Goal: Transaction & Acquisition: Obtain resource

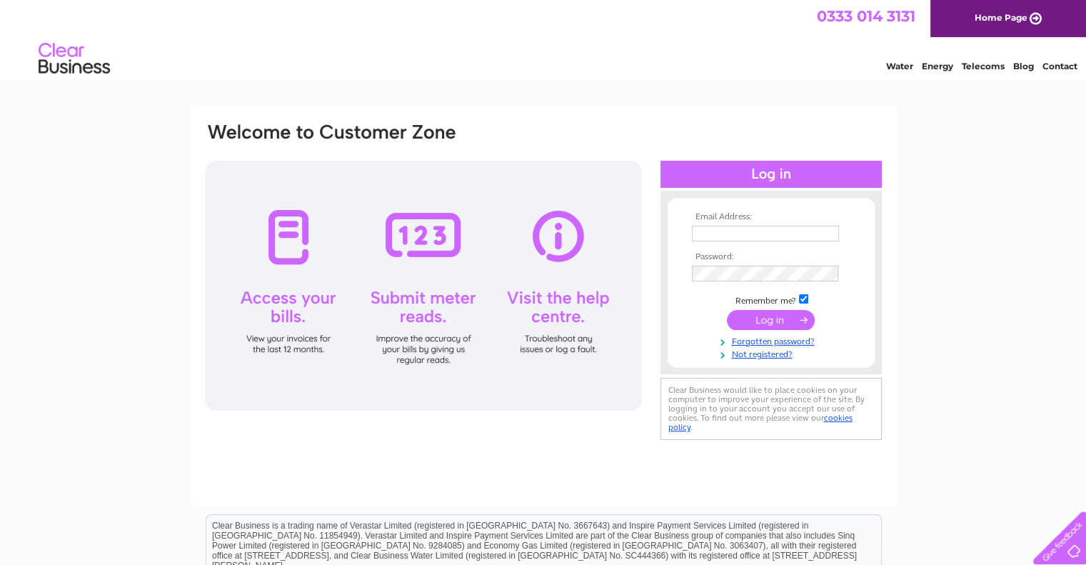
type input "[EMAIL_ADDRESS][DOMAIN_NAME]"
click at [766, 316] on input "submit" at bounding box center [771, 320] width 88 height 20
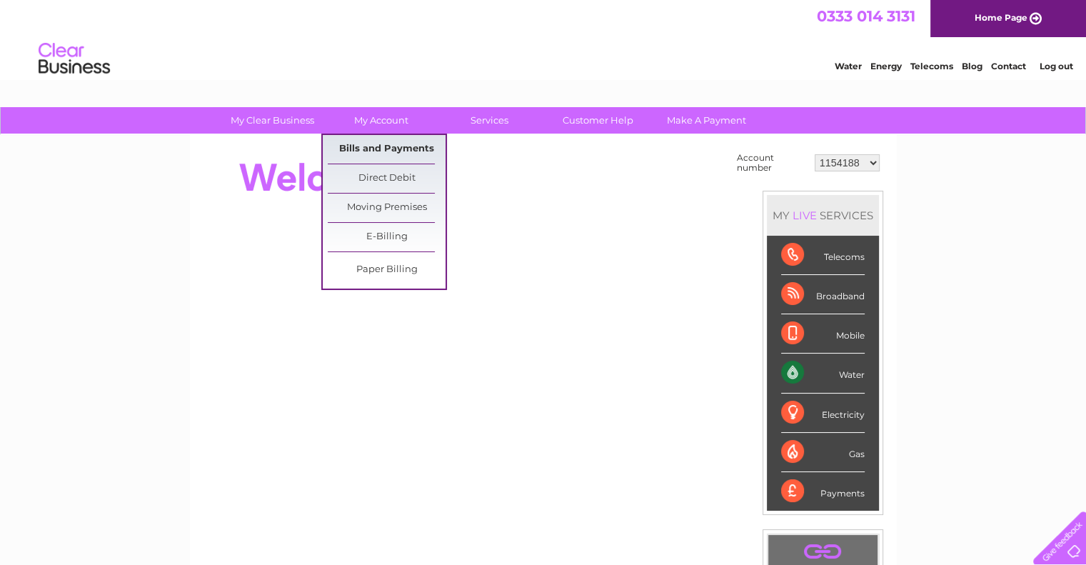
click at [396, 144] on link "Bills and Payments" at bounding box center [387, 149] width 118 height 29
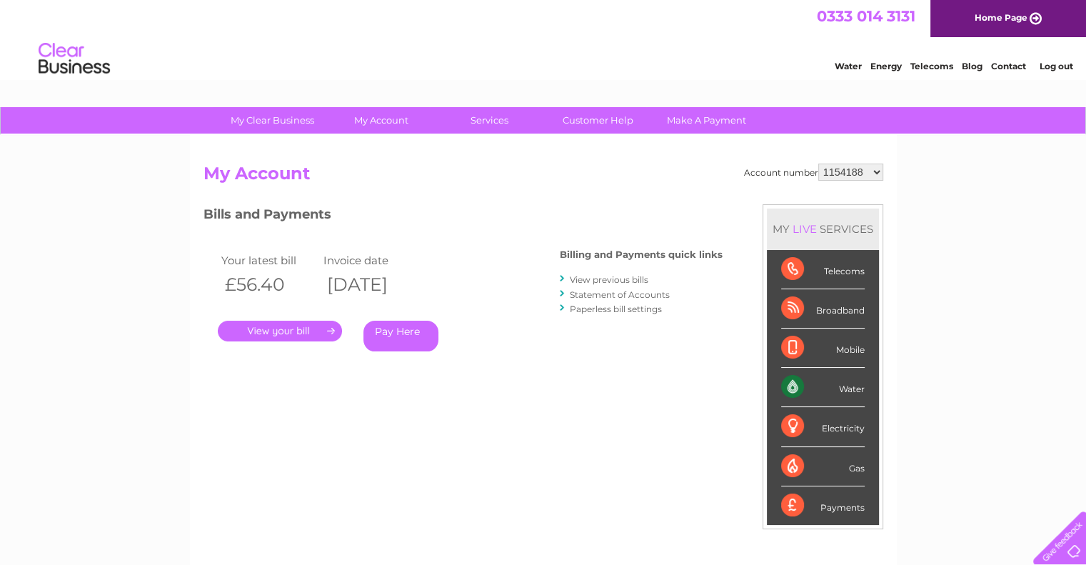
click at [306, 325] on link "." at bounding box center [280, 331] width 124 height 21
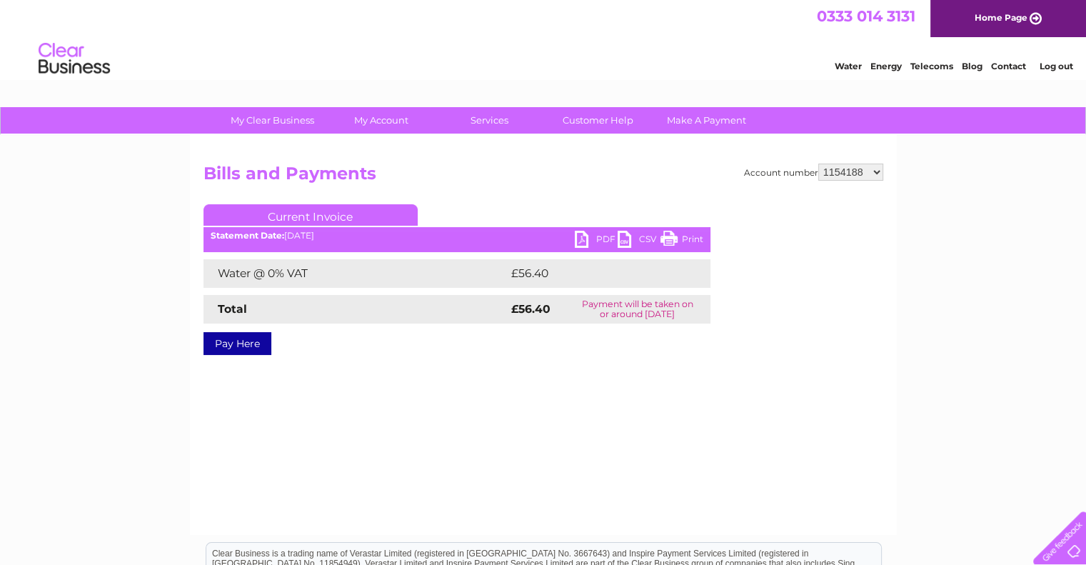
click at [580, 239] on link "PDF" at bounding box center [596, 241] width 43 height 21
